Goal: Task Accomplishment & Management: Complete application form

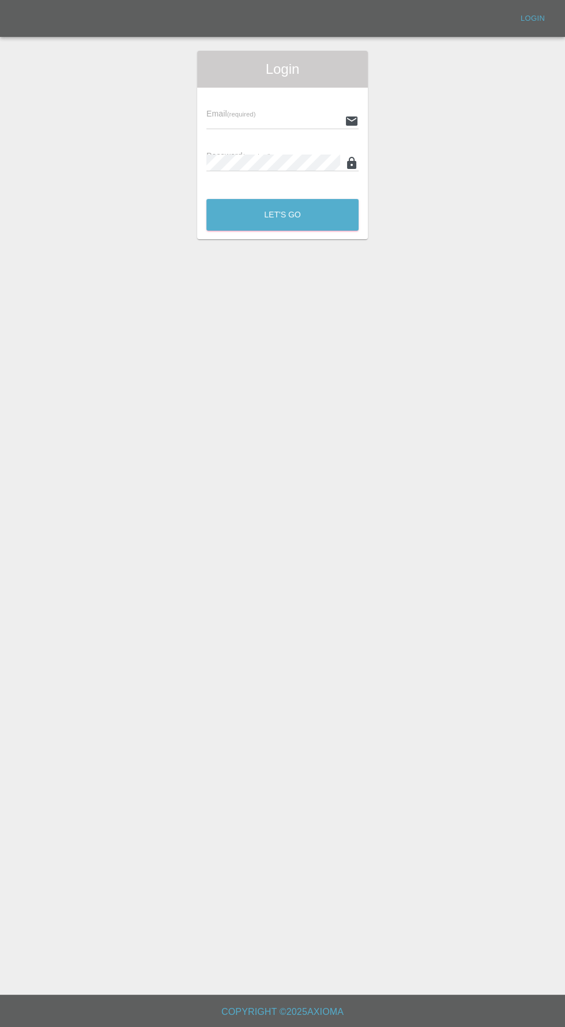
click at [291, 119] on input "text" at bounding box center [273, 120] width 134 height 17
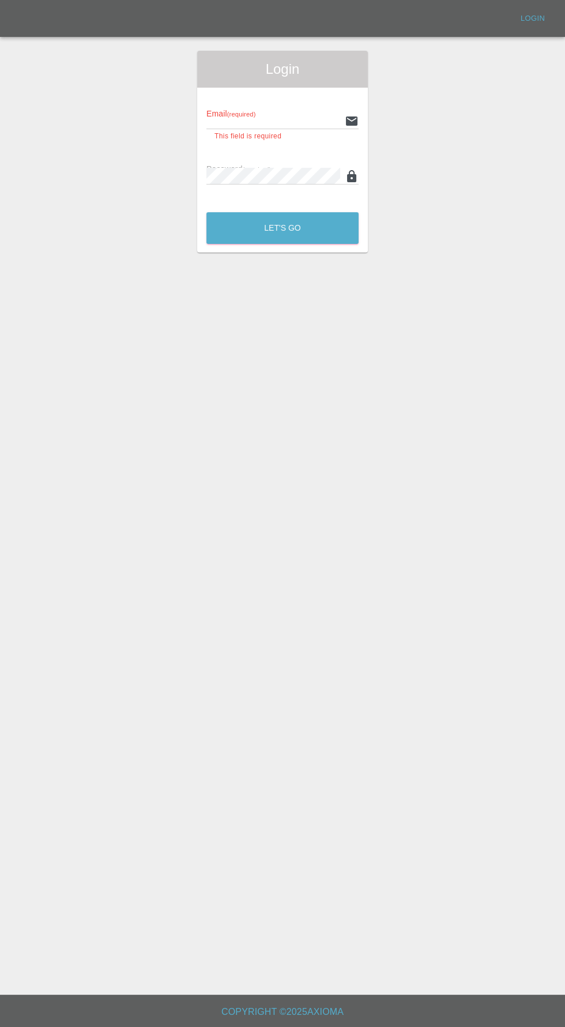
type input "info@darkknightbodyworks.co.uk"
click at [206, 212] on button "Let's Go" at bounding box center [282, 228] width 152 height 32
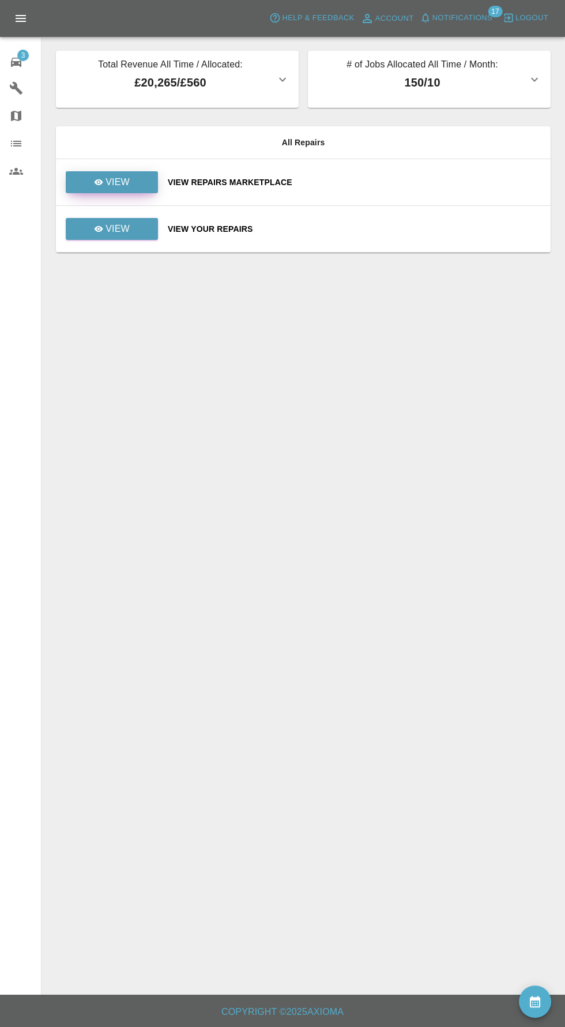
click at [138, 189] on link "View" at bounding box center [112, 182] width 92 height 22
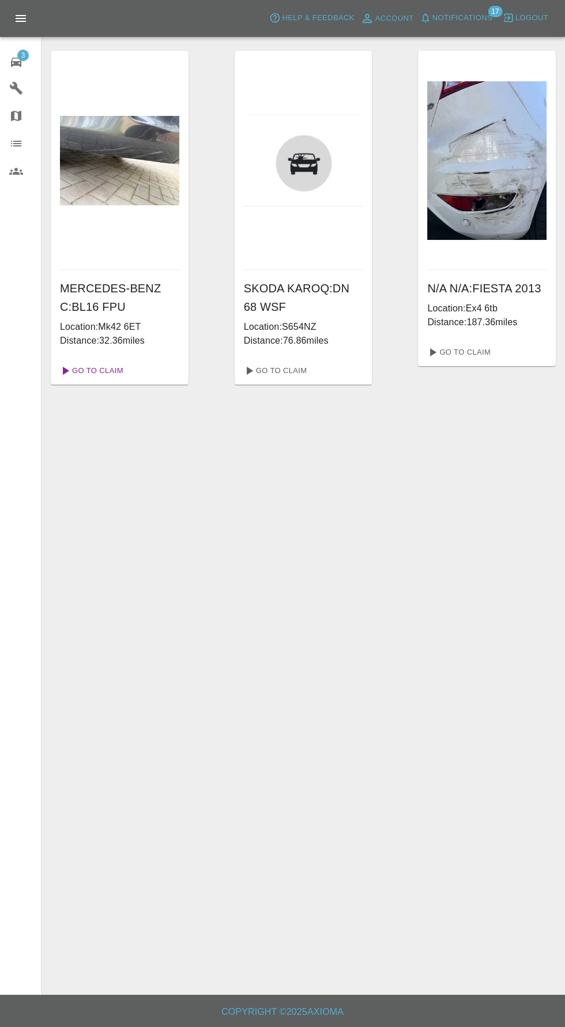
click at [100, 370] on link "Go To Claim" at bounding box center [90, 371] width 71 height 18
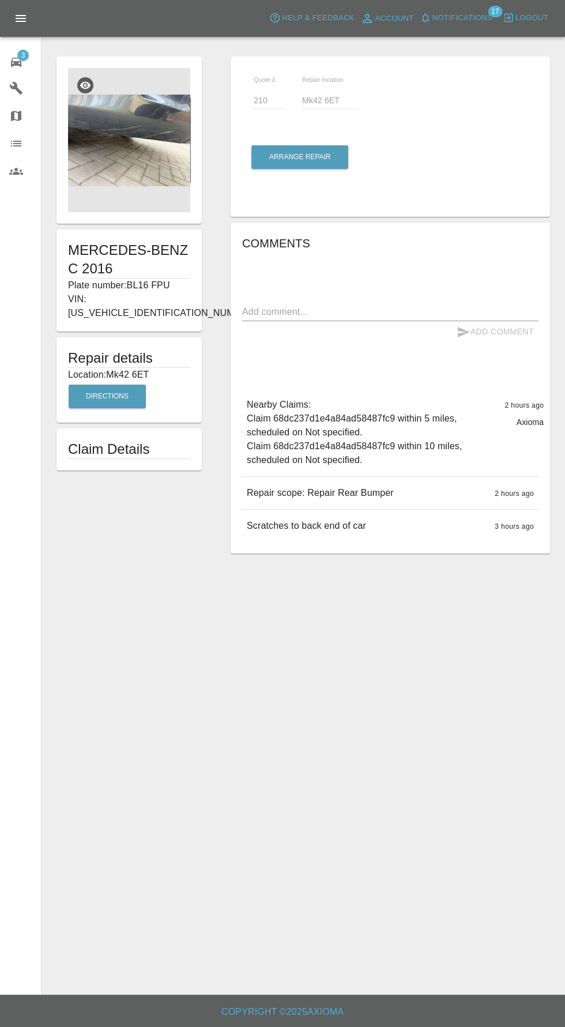
click at [153, 159] on img at bounding box center [129, 140] width 122 height 144
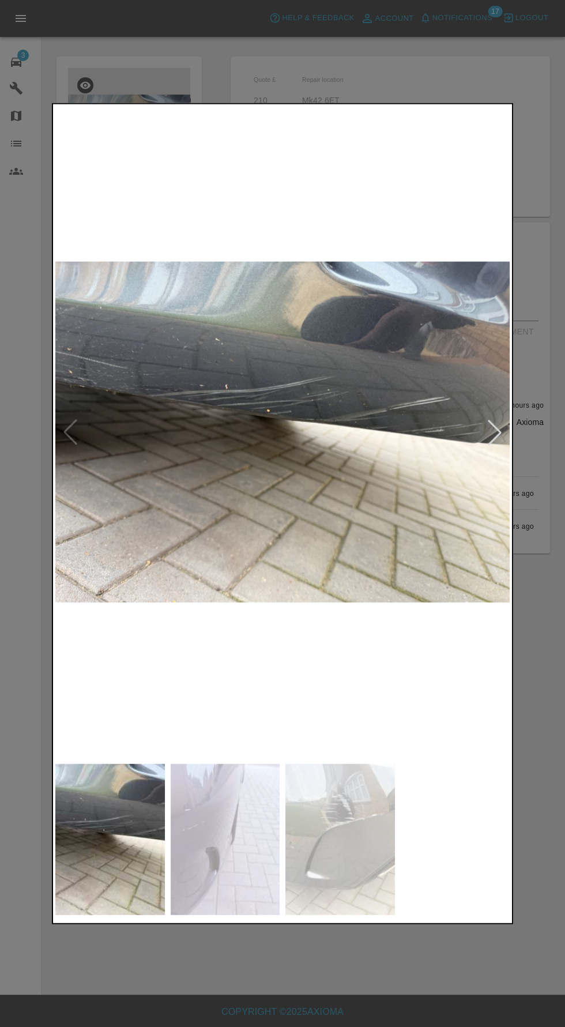
click at [255, 841] on img at bounding box center [226, 840] width 110 height 152
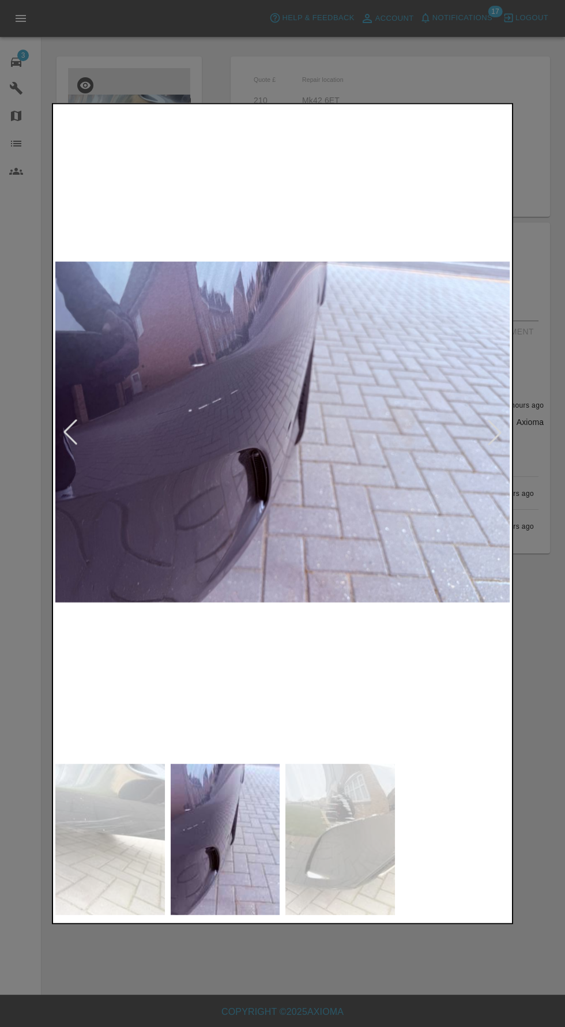
click at [371, 853] on img at bounding box center [340, 840] width 110 height 152
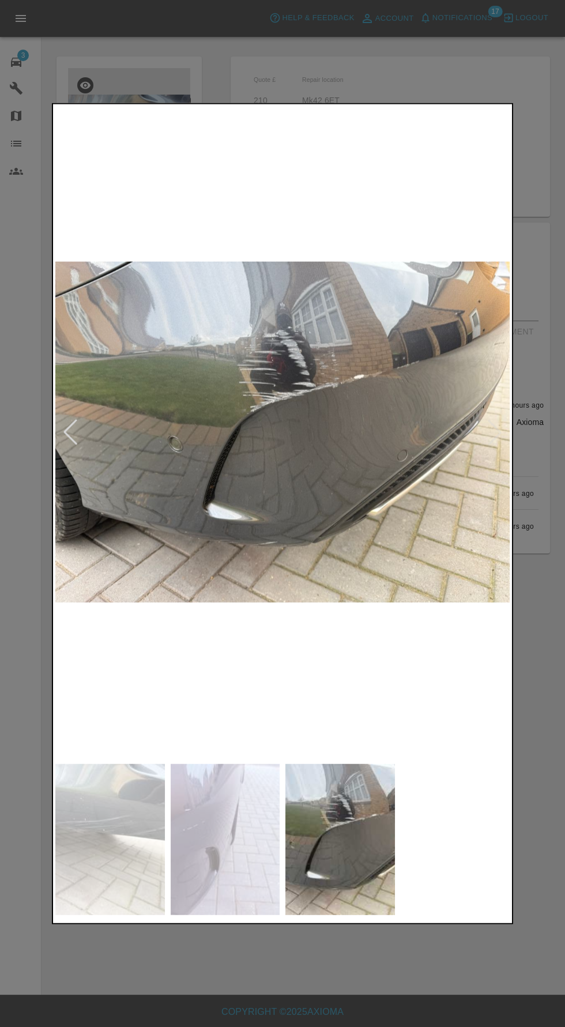
click at [235, 844] on img at bounding box center [226, 840] width 110 height 152
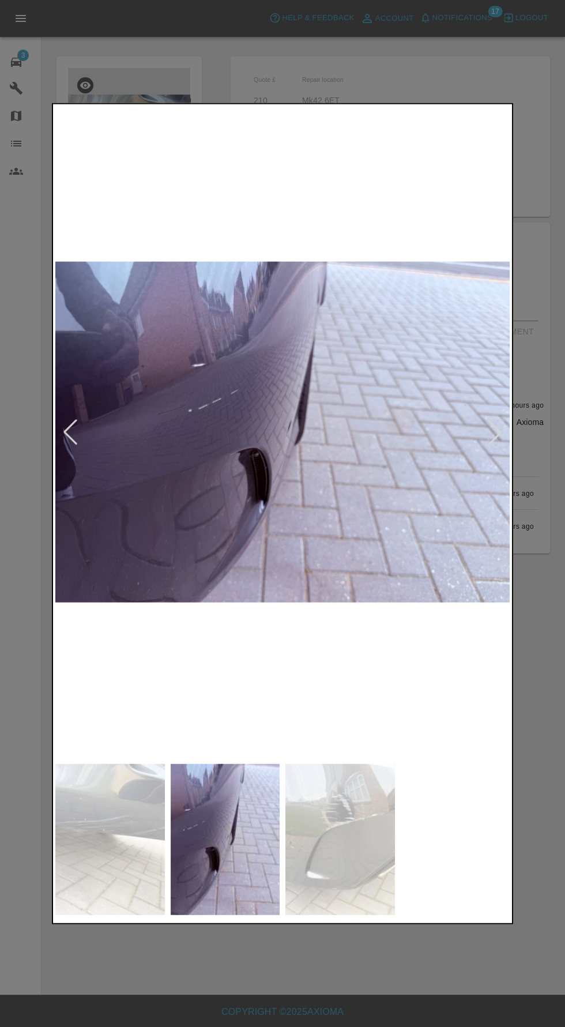
click at [100, 848] on img at bounding box center [110, 840] width 110 height 152
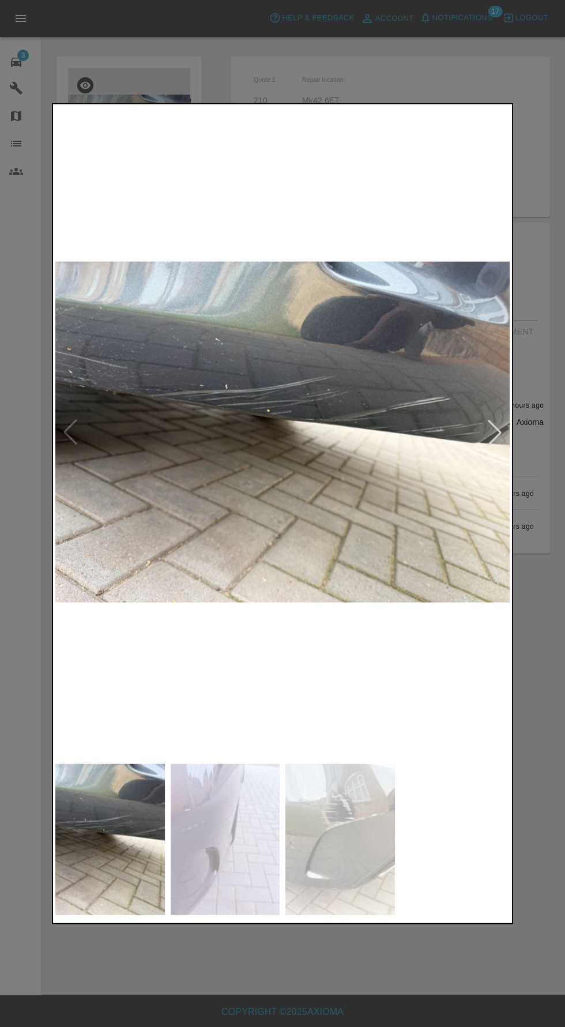
click at [230, 874] on img at bounding box center [226, 840] width 110 height 152
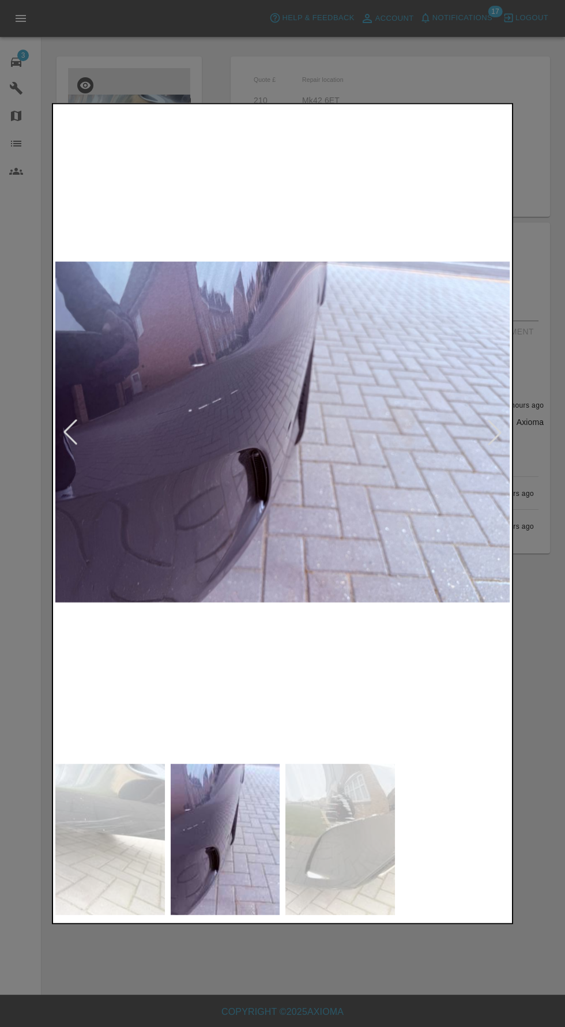
click at [262, 860] on img at bounding box center [226, 840] width 110 height 152
click at [318, 873] on img at bounding box center [340, 840] width 110 height 152
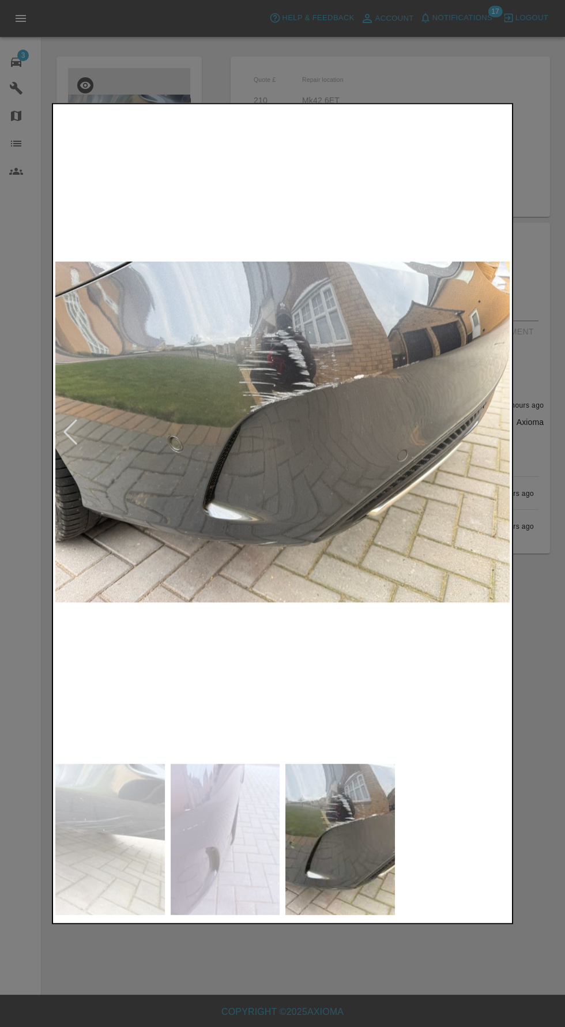
click at [345, 971] on div at bounding box center [282, 513] width 565 height 1027
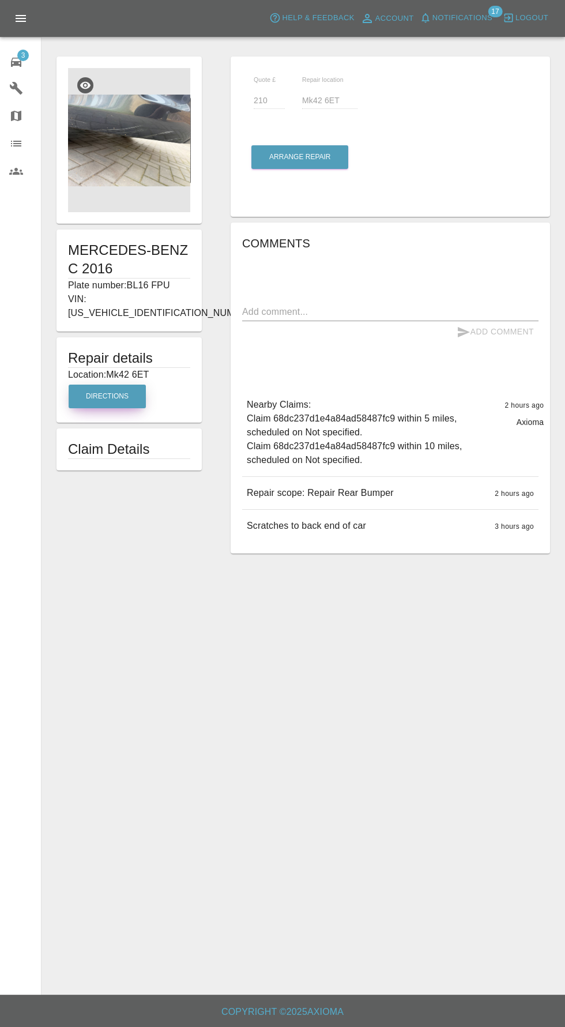
click at [116, 390] on button "Directions" at bounding box center [107, 397] width 77 height 24
click at [306, 159] on button "Arrange Repair" at bounding box center [299, 157] width 97 height 24
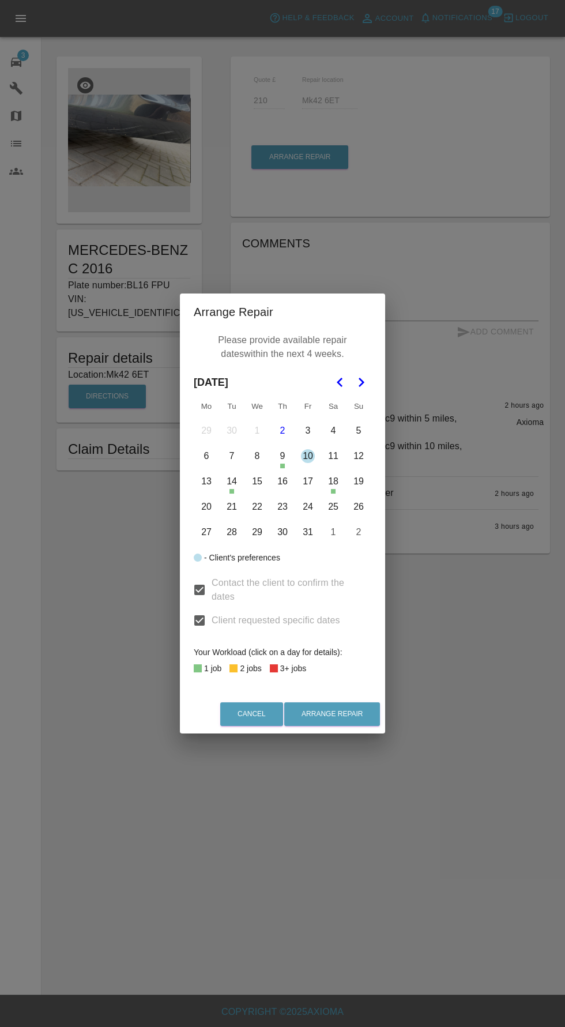
click at [258, 481] on button "15" at bounding box center [257, 481] width 24 height 24
click at [283, 483] on button "16" at bounding box center [282, 481] width 24 height 24
click at [310, 487] on button "17" at bounding box center [308, 481] width 24 height 24
click at [355, 726] on button "Arrange Repair" at bounding box center [332, 714] width 96 height 24
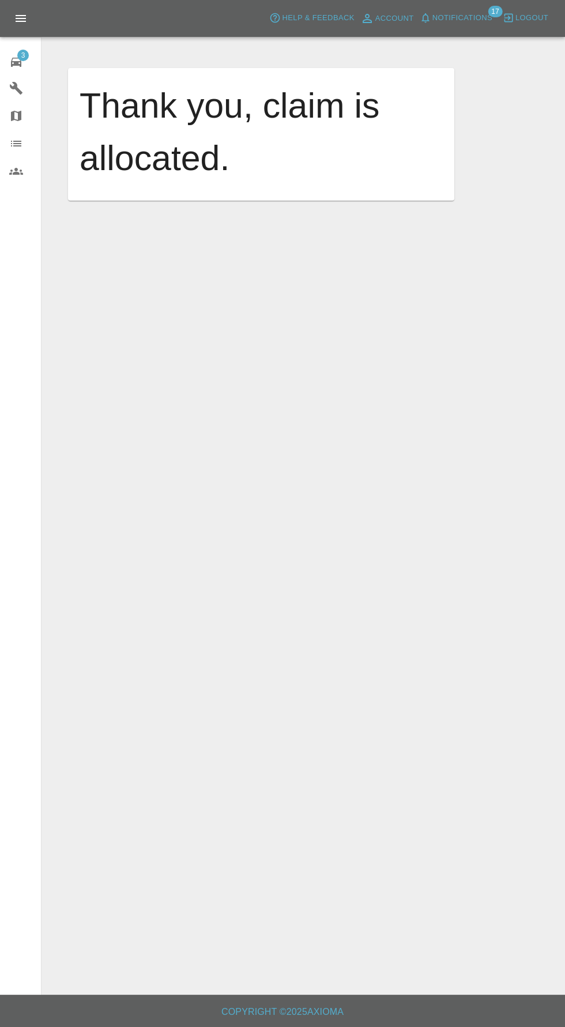
click at [45, 64] on main "Thank you, claim is allocated." at bounding box center [282, 497] width 565 height 995
click at [24, 54] on span "3" at bounding box center [23, 56] width 12 height 12
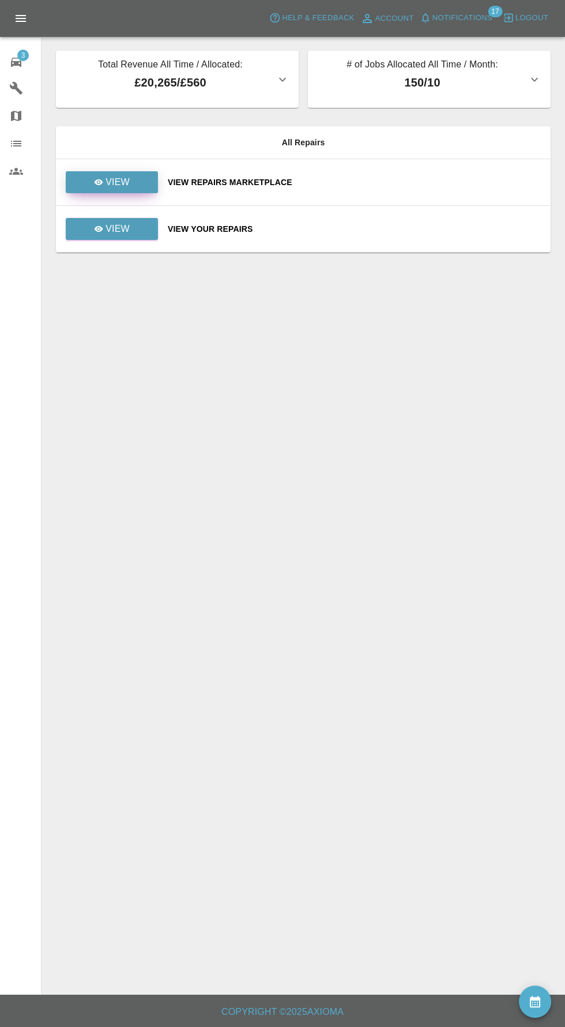
click at [136, 187] on link "View" at bounding box center [112, 182] width 92 height 22
click at [125, 187] on p "View" at bounding box center [118, 182] width 24 height 14
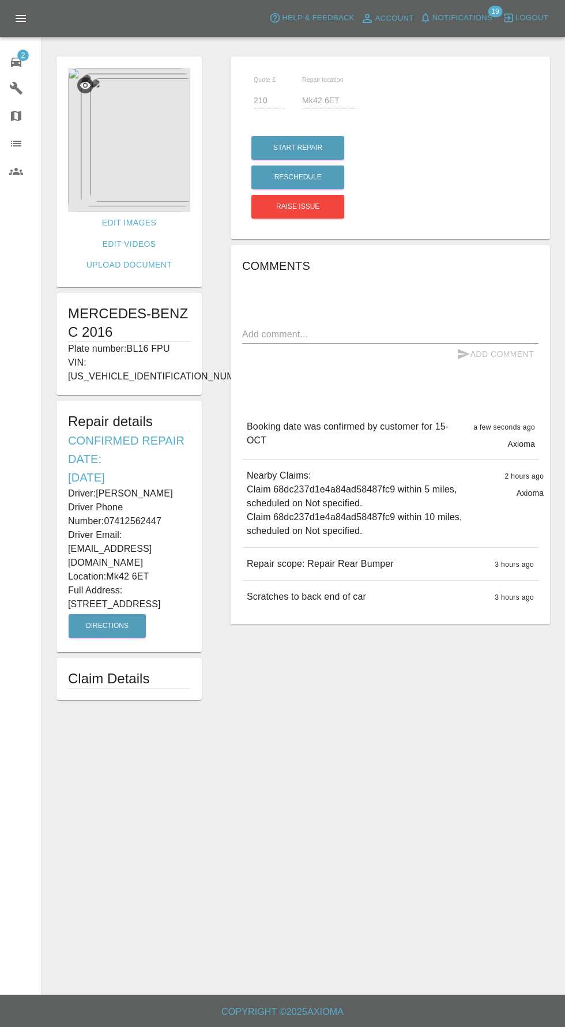
click at [475, 17] on span "Notifications" at bounding box center [463, 18] width 60 height 13
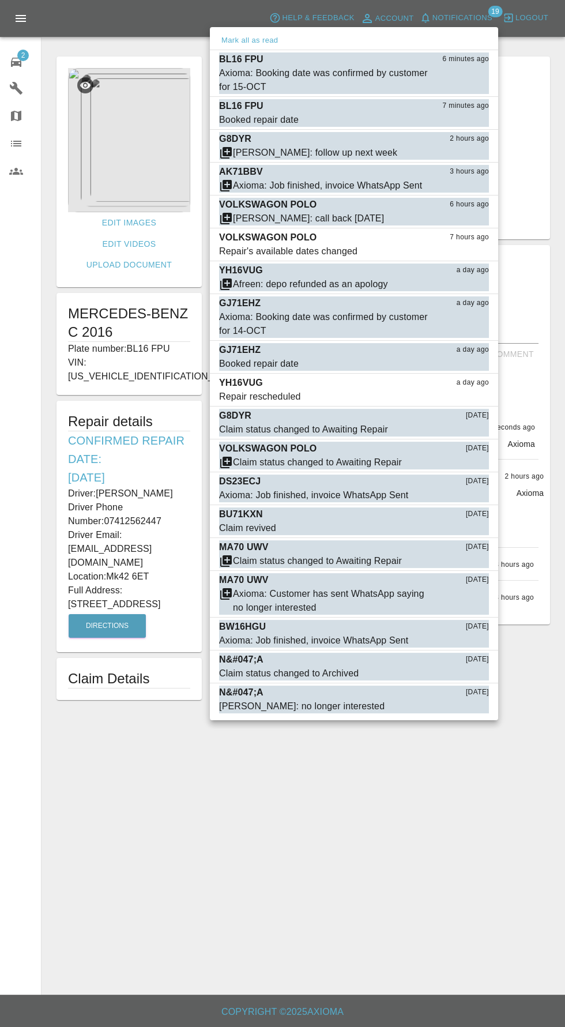
click at [24, 74] on div at bounding box center [282, 513] width 565 height 1027
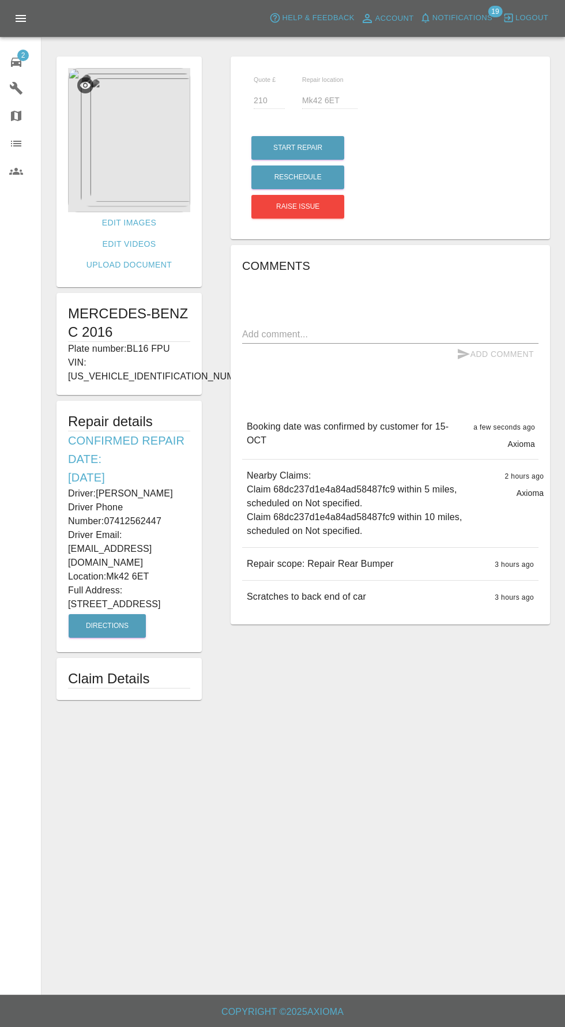
click at [22, 54] on span "2" at bounding box center [23, 56] width 12 height 12
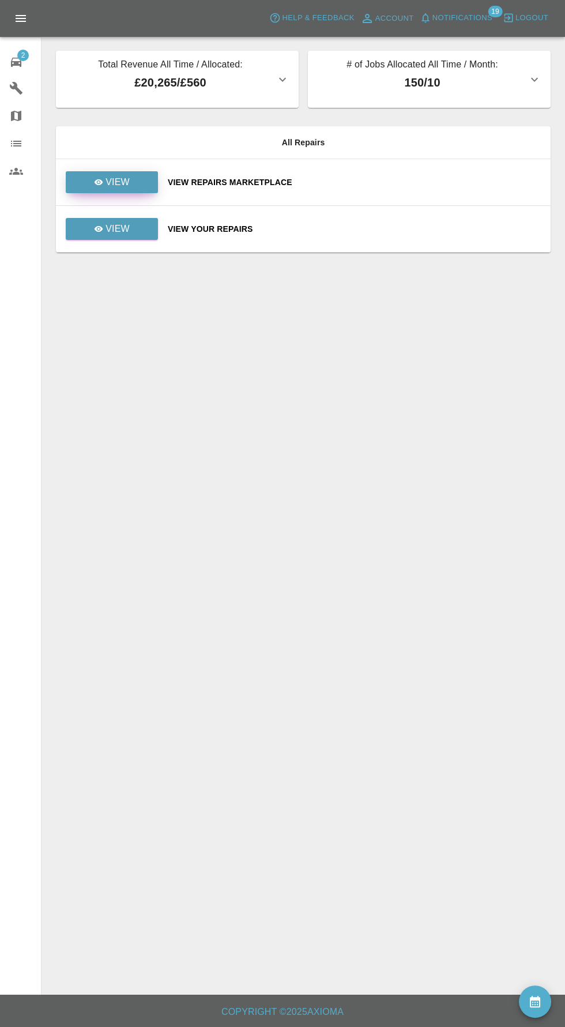
click at [119, 187] on p "View" at bounding box center [118, 182] width 24 height 14
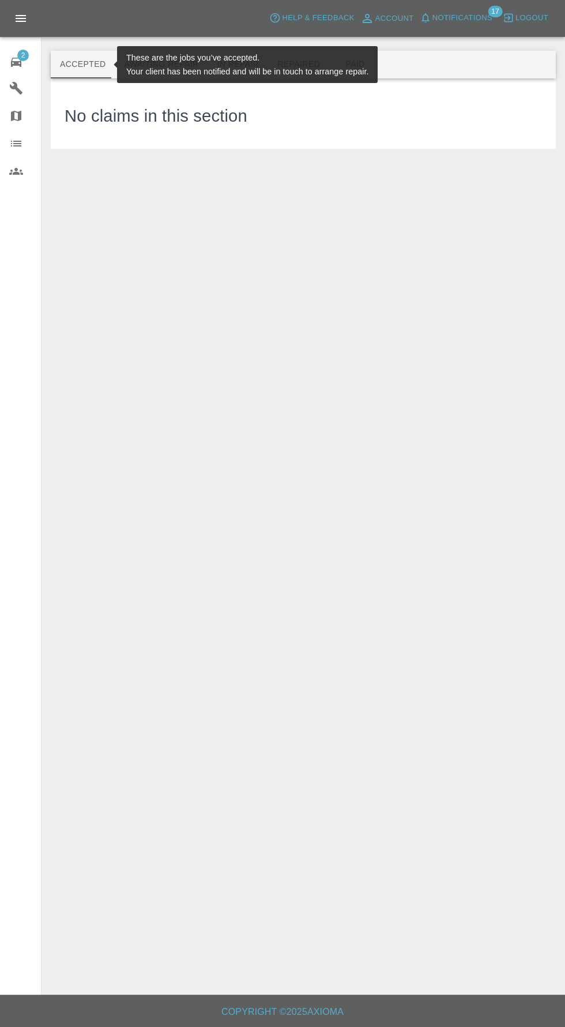
click at [27, 62] on div "2" at bounding box center [25, 60] width 32 height 17
